Goal: Information Seeking & Learning: Find specific page/section

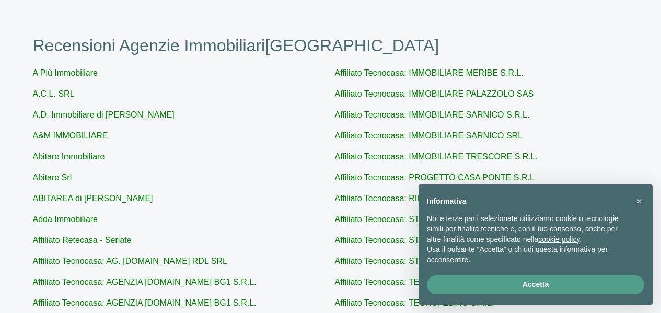
scroll to position [44, 0]
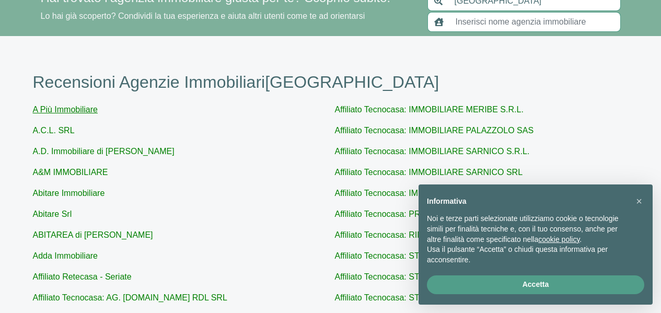
click at [87, 111] on link "A Più Immobiliare" at bounding box center [65, 109] width 65 height 9
type input "A Più Immobiliare"
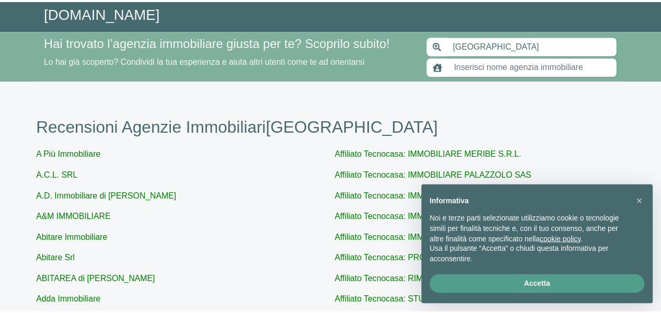
scroll to position [44, 0]
